Goal: Find specific page/section: Find specific page/section

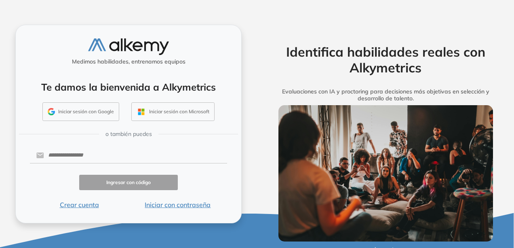
click at [92, 107] on button "Iniciar sesión con Google" at bounding box center [80, 111] width 77 height 19
click at [100, 111] on button "Iniciar sesión con Google" at bounding box center [80, 111] width 77 height 19
click at [82, 109] on button "Iniciar sesión con Google" at bounding box center [80, 111] width 77 height 19
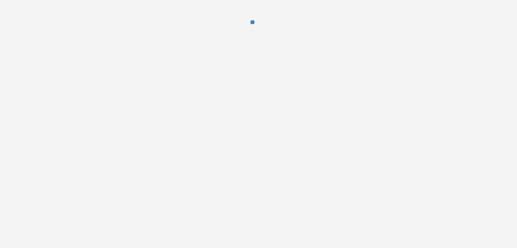
click at [92, 110] on div at bounding box center [258, 124] width 517 height 248
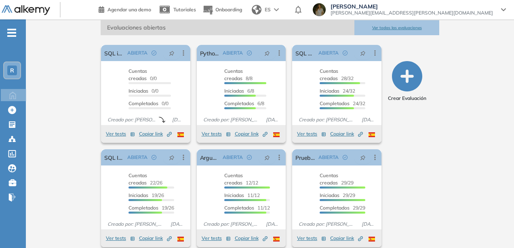
scroll to position [129, 0]
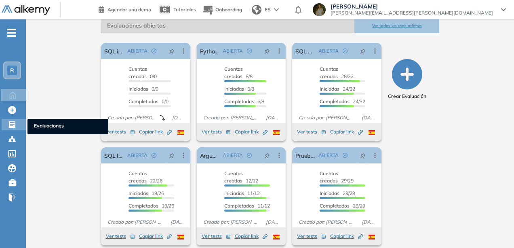
click at [15, 127] on icon at bounding box center [12, 124] width 6 height 6
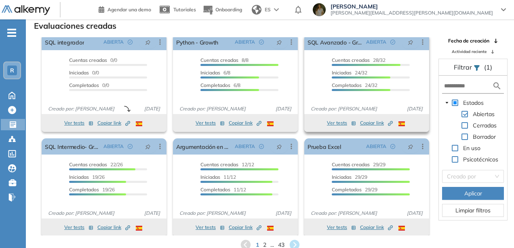
scroll to position [10, 0]
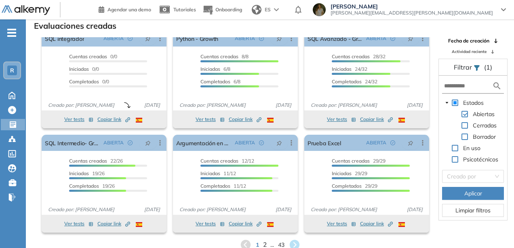
click at [264, 246] on span "2" at bounding box center [265, 244] width 4 height 9
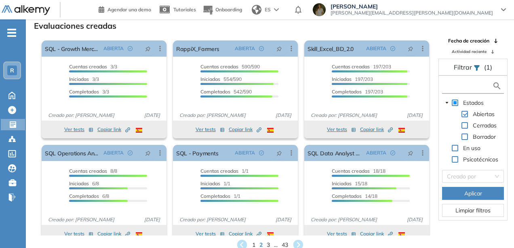
click at [472, 88] on input "text" at bounding box center [468, 86] width 48 height 8
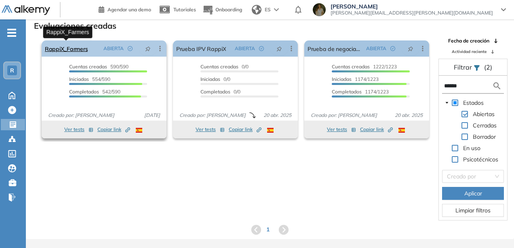
type input "******"
click at [84, 50] on link "RappiX_Farmers" at bounding box center [66, 48] width 43 height 16
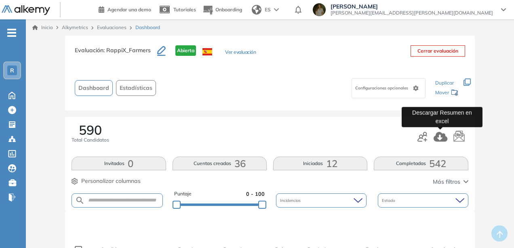
click at [441, 137] on icon "button" at bounding box center [440, 137] width 14 height 10
